Goal: Task Accomplishment & Management: Manage account settings

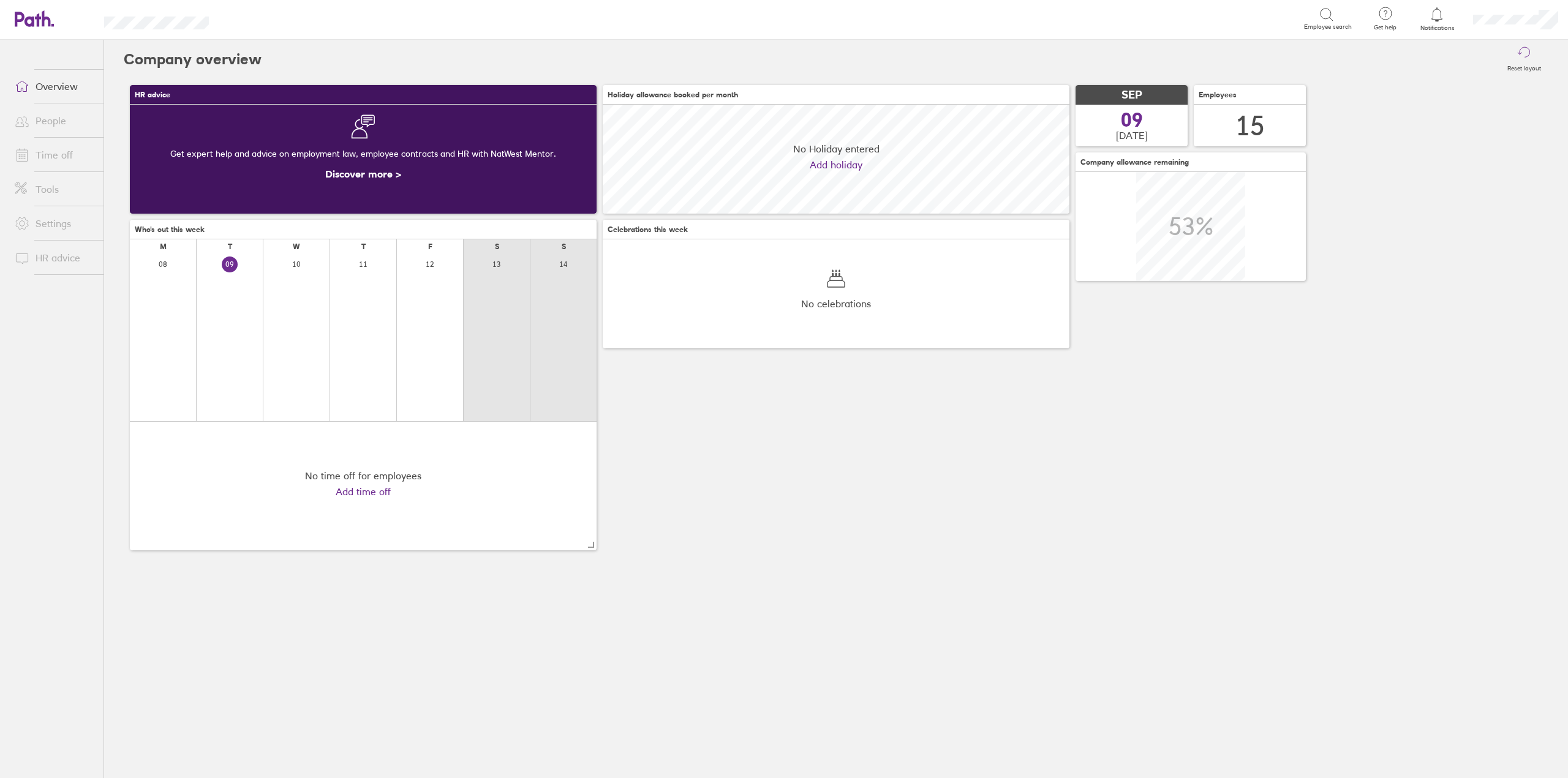
scroll to position [109, 466]
click at [60, 149] on link "Time off" at bounding box center [54, 155] width 98 height 25
